Goal: Information Seeking & Learning: Learn about a topic

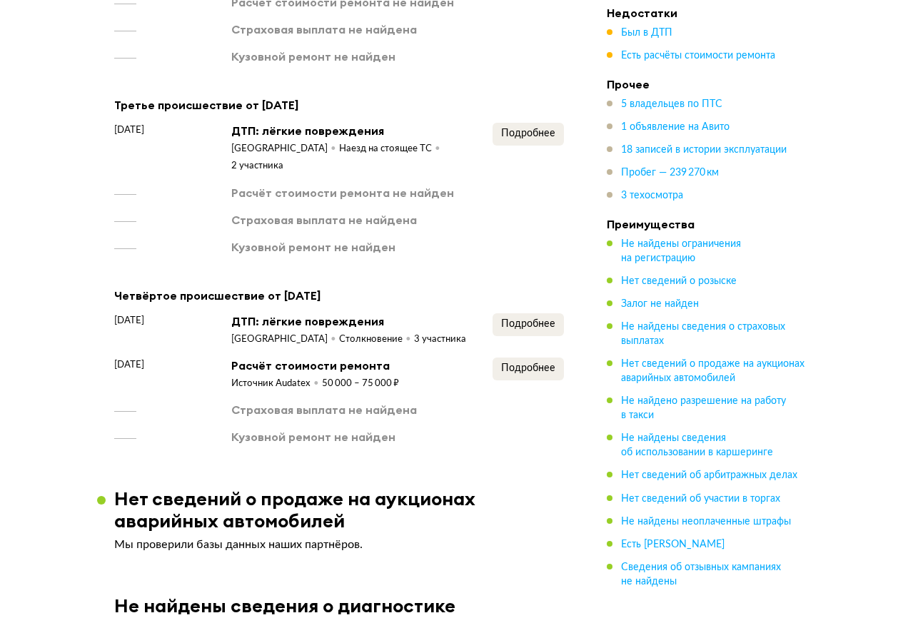
scroll to position [2485, 0]
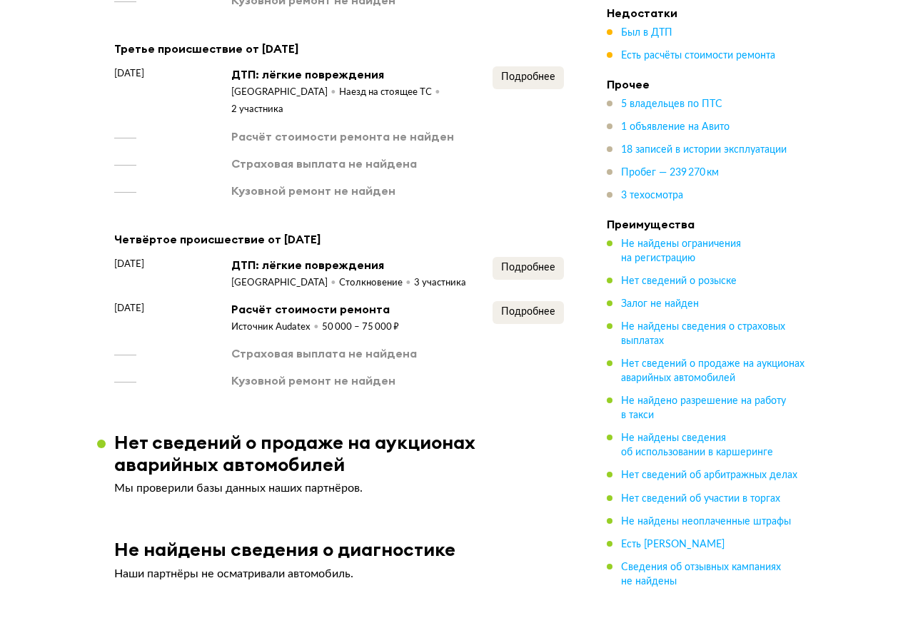
click at [527, 257] on div "Подробнее" at bounding box center [528, 273] width 71 height 33
click at [502, 263] on span "Подробнее" at bounding box center [528, 268] width 54 height 10
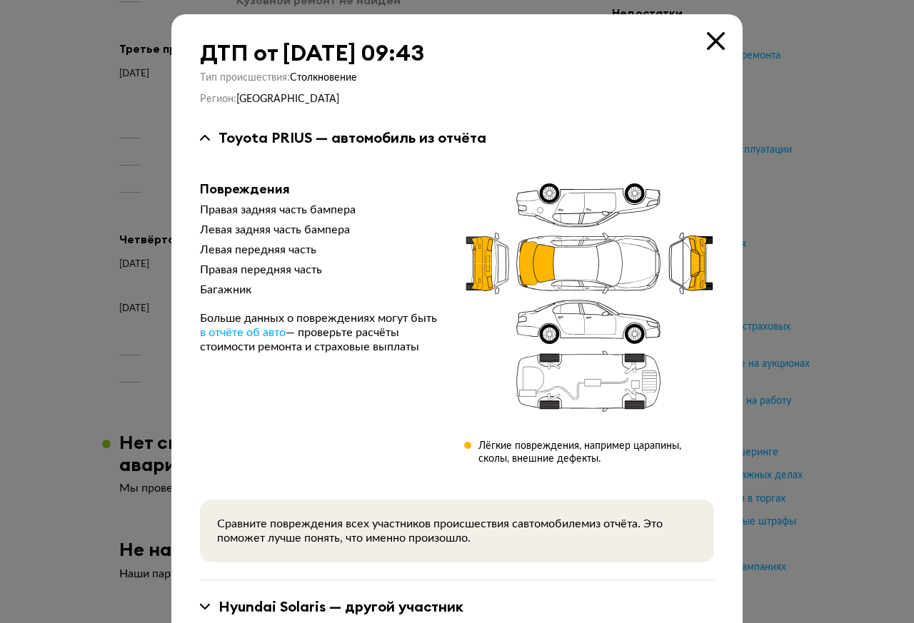
click at [896, 15] on div at bounding box center [457, 311] width 914 height 623
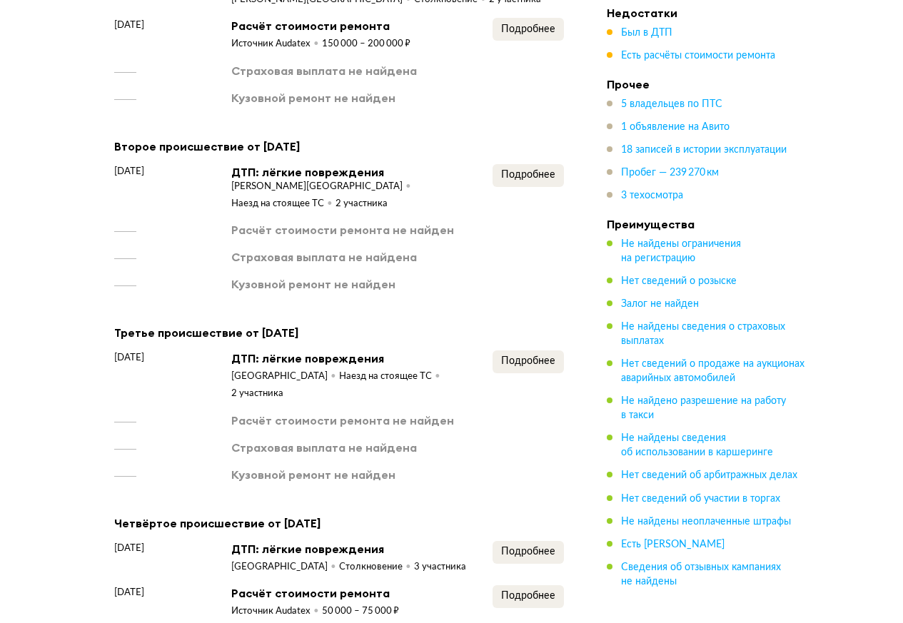
scroll to position [2056, 0]
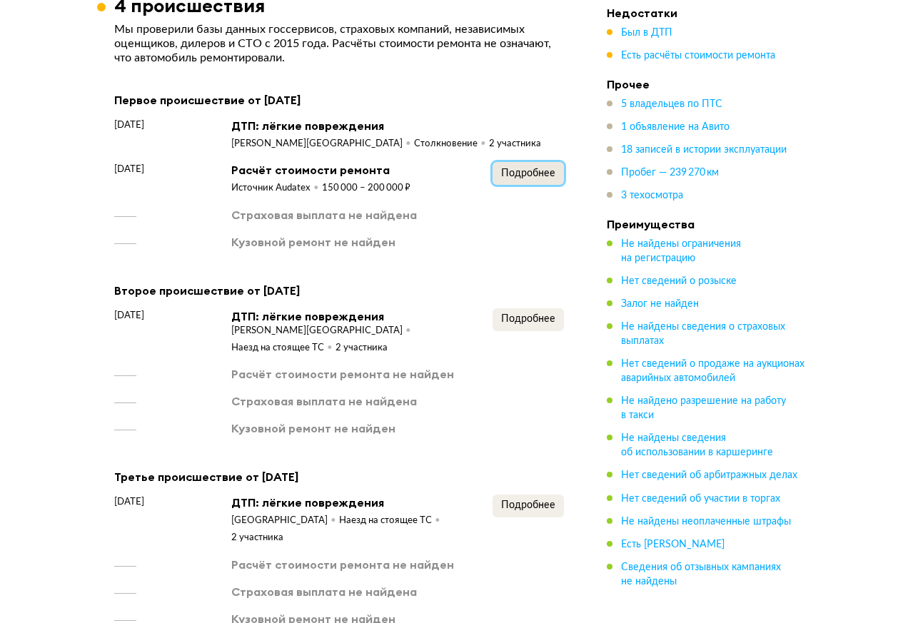
click at [523, 164] on button "Подробнее" at bounding box center [528, 173] width 71 height 23
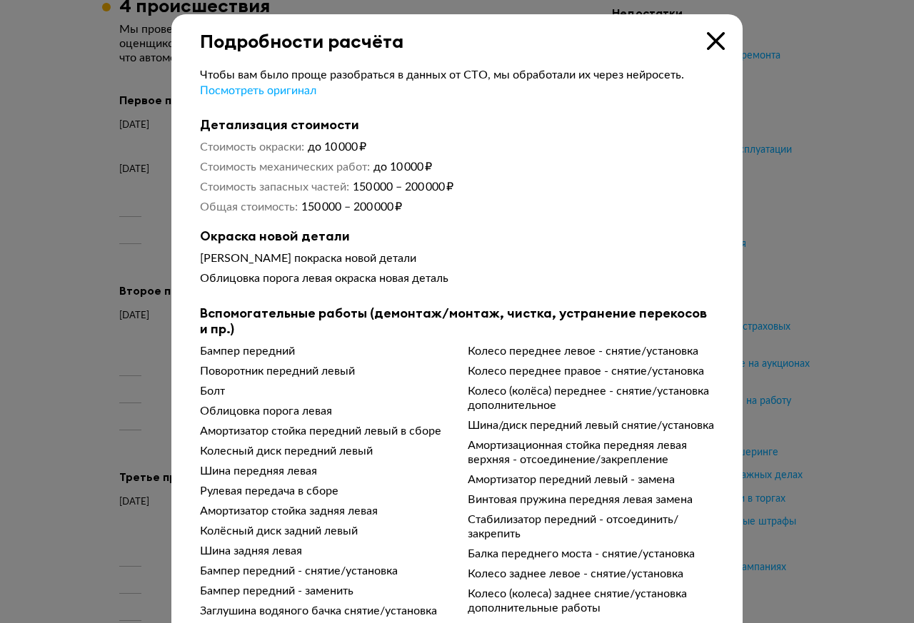
click at [709, 41] on icon at bounding box center [716, 41] width 18 height 18
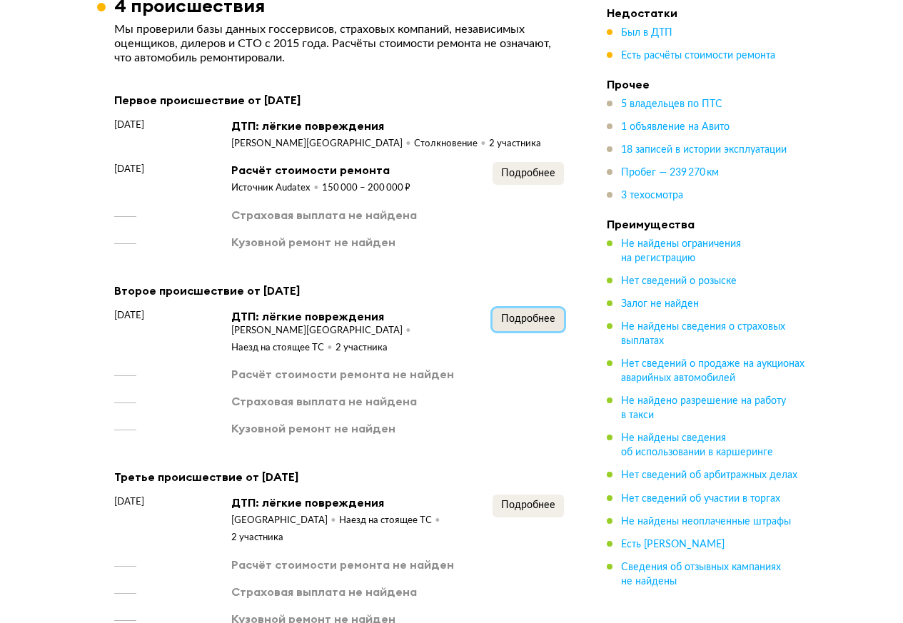
click at [519, 321] on span "Подробнее" at bounding box center [528, 319] width 54 height 10
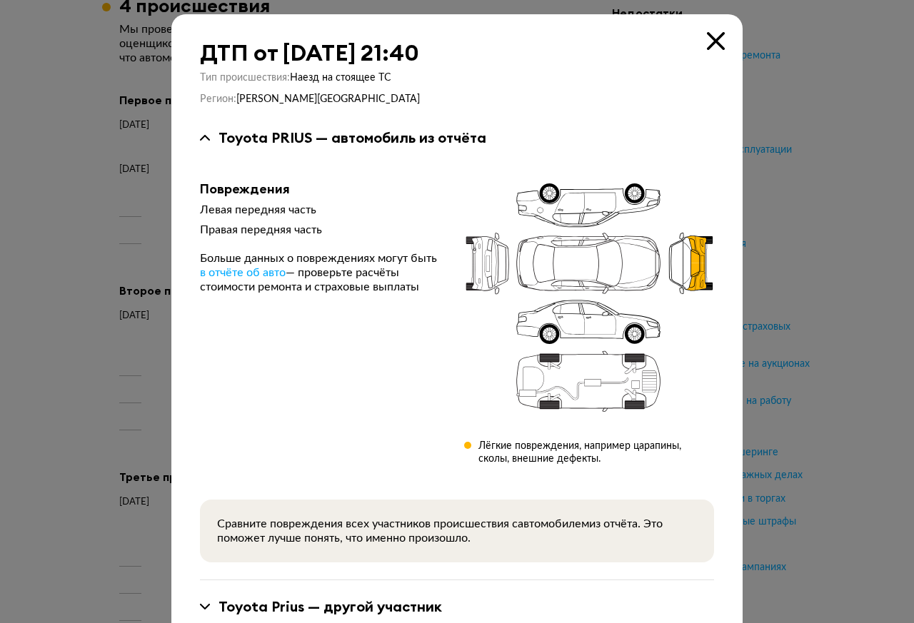
click at [707, 43] on icon at bounding box center [716, 41] width 18 height 18
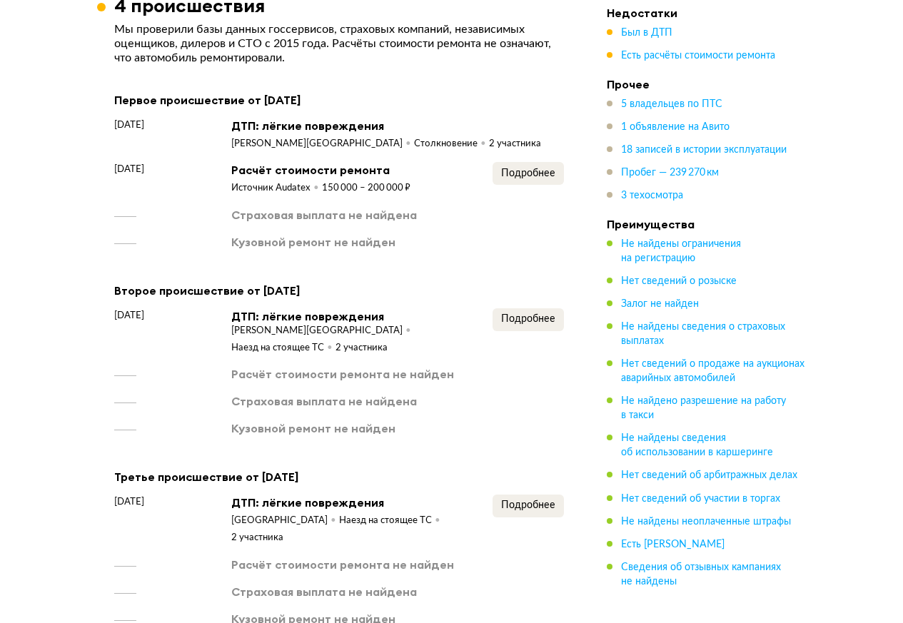
click at [512, 450] on div "Первое происшествие от [DATE] [DATE] ДТП: лёгкие повреждения [PERSON_NAME][GEOG…" at bounding box center [339, 454] width 450 height 726
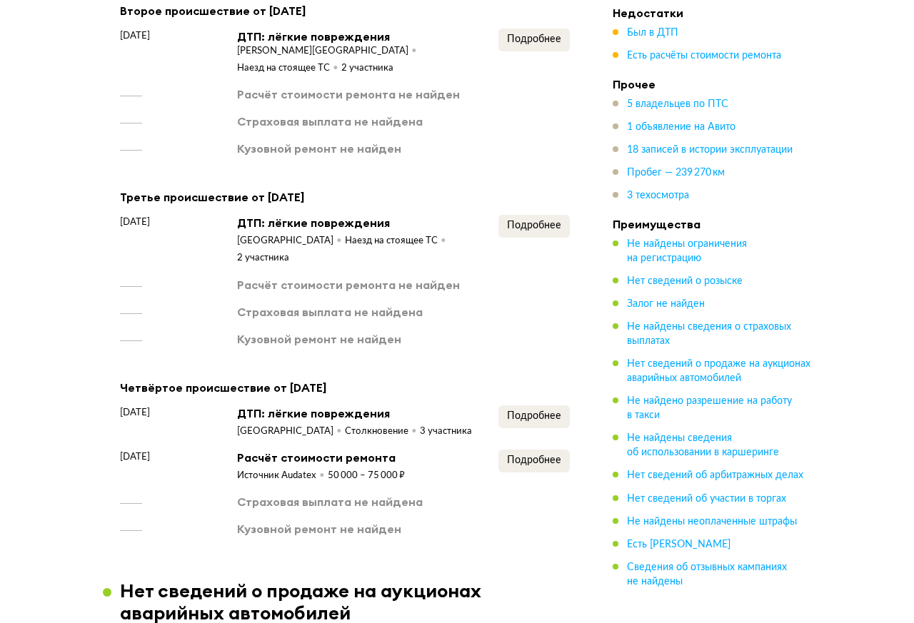
scroll to position [2485, 0]
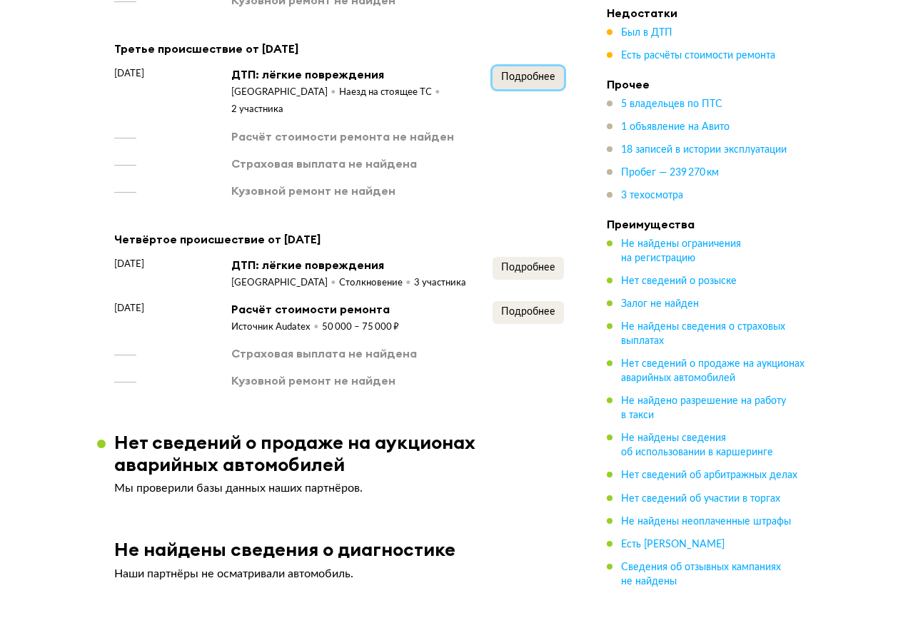
click at [513, 72] on span "Подробнее" at bounding box center [528, 77] width 54 height 10
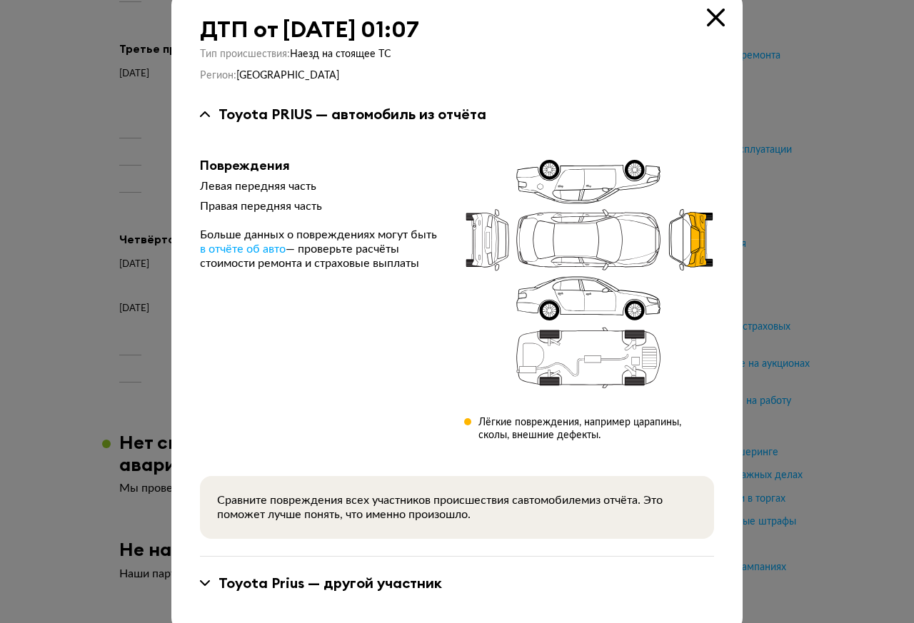
scroll to position [46, 0]
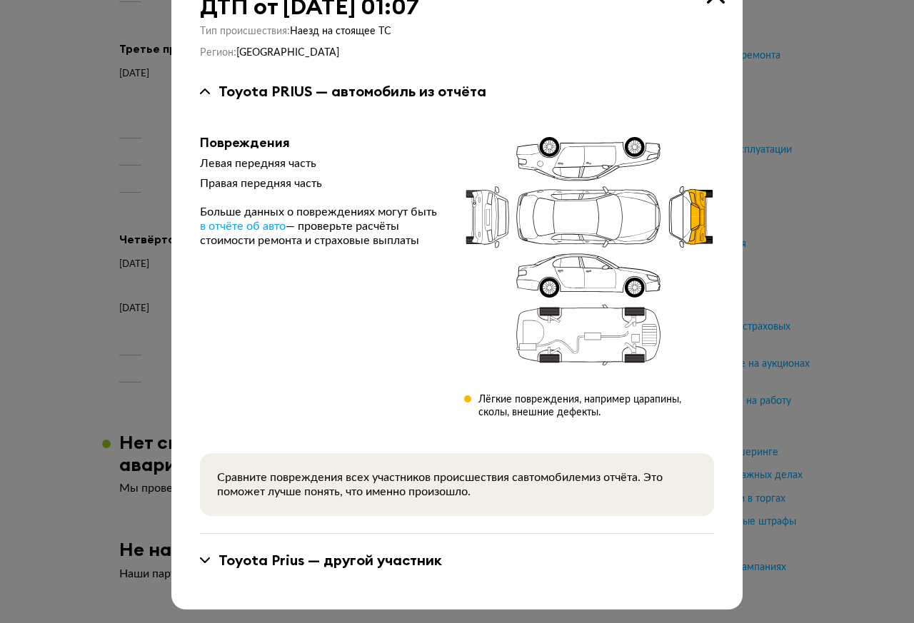
click at [183, 559] on div "ДТП от [DATE] 01:07 Тип происшествия : Наезд на стоящее ТС Регион : Москва Toyo…" at bounding box center [456, 289] width 571 height 642
click at [186, 563] on div "ДТП от [DATE] 01:07 Тип происшествия : Наезд на стоящее ТС Регион : Москва Toyo…" at bounding box center [456, 289] width 571 height 642
click at [201, 563] on div "Toyota Prius — другой участник" at bounding box center [457, 560] width 514 height 19
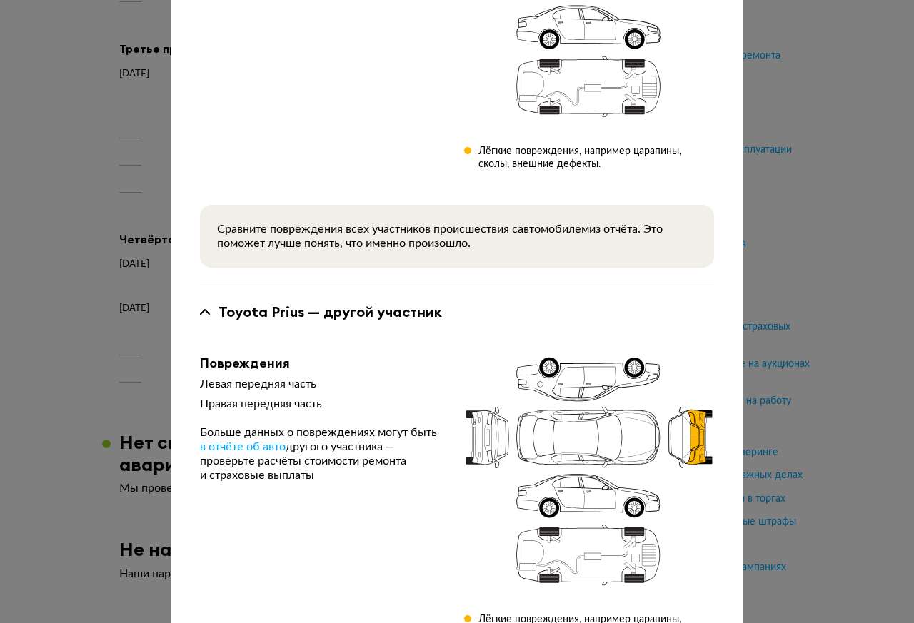
scroll to position [365, 0]
